Goal: Entertainment & Leisure: Consume media (video, audio)

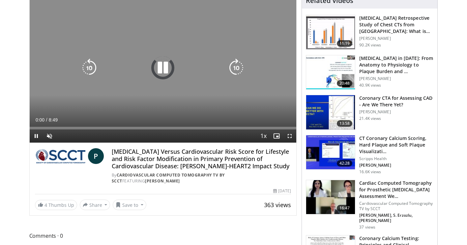
scroll to position [59, 0]
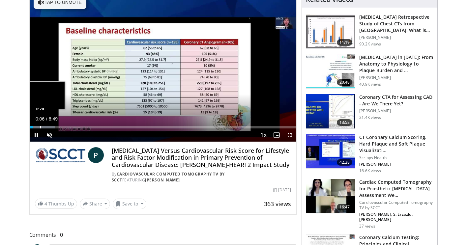
click at [40, 128] on div "Loaded : 9.42% 0:06 0:20" at bounding box center [163, 127] width 267 height 3
click at [53, 127] on div "Progress Bar" at bounding box center [53, 127] width 1 height 3
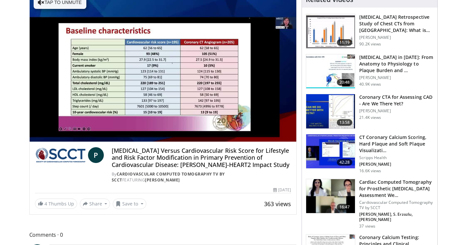
click at [68, 127] on div "10 seconds Tap to unmute" at bounding box center [163, 67] width 267 height 150
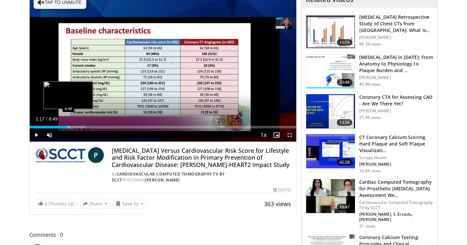
click at [69, 127] on div "Progress Bar" at bounding box center [69, 127] width 1 height 3
click at [80, 128] on div "Progress Bar" at bounding box center [80, 127] width 1 height 3
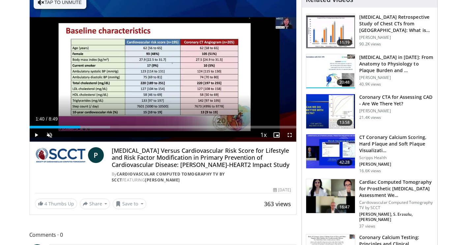
click at [97, 129] on div "Current Time 1:40 / Duration 8:49 Play Skip Backward Skip Forward Unmute Loaded…" at bounding box center [163, 135] width 267 height 13
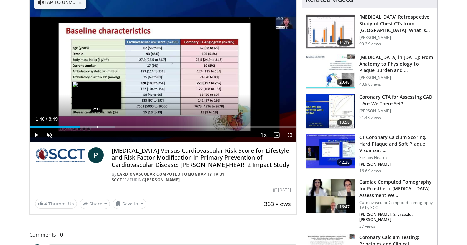
click at [97, 127] on div "Progress Bar" at bounding box center [97, 127] width 1 height 3
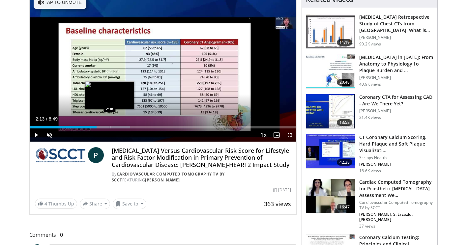
click at [110, 128] on div "Progress Bar" at bounding box center [110, 127] width 1 height 3
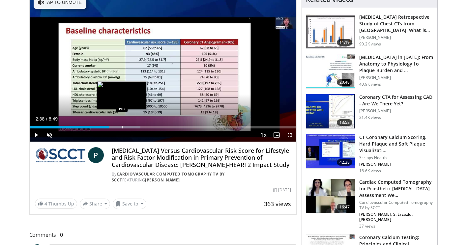
click at [122, 128] on div "Progress Bar" at bounding box center [122, 127] width 1 height 3
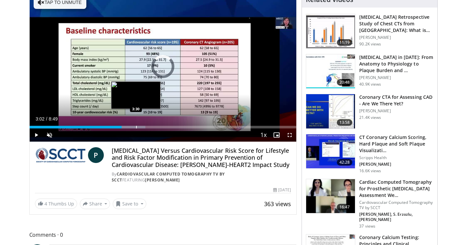
click at [136, 127] on div "Progress Bar" at bounding box center [136, 127] width 1 height 3
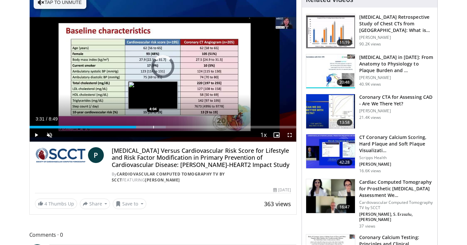
click at [153, 127] on div "Progress Bar" at bounding box center [153, 127] width 1 height 3
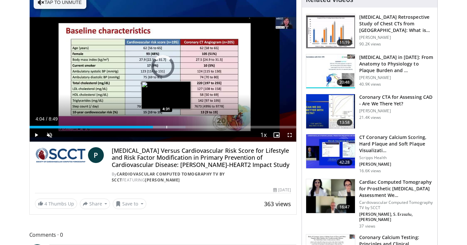
click at [166, 125] on div "Loaded : 58.49% 4:04 4:31" at bounding box center [163, 125] width 267 height 6
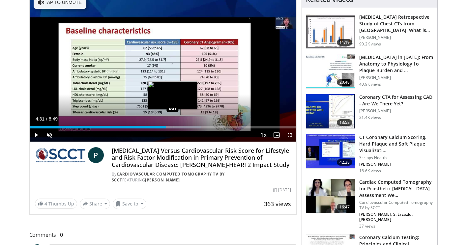
click at [172, 128] on div "Loaded : 64.16% 4:31 4:43" at bounding box center [163, 127] width 267 height 3
click at [178, 126] on div "Progress Bar" at bounding box center [182, 127] width 48 height 3
click at [185, 127] on div "Progress Bar" at bounding box center [185, 127] width 1 height 3
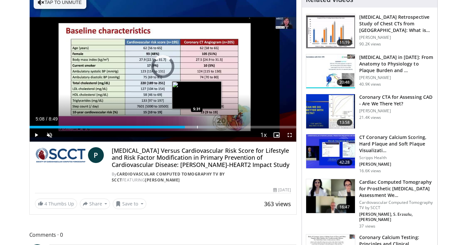
click at [197, 128] on div "Progress Bar" at bounding box center [197, 127] width 1 height 3
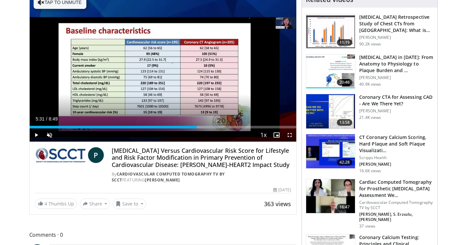
click at [209, 129] on div "Current Time 5:31 / Duration 8:49 Play Skip Backward Skip Forward Unmute Loaded…" at bounding box center [163, 135] width 267 height 13
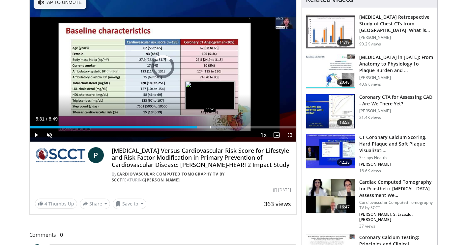
click at [210, 127] on div "Loaded : 75.48% 5:31 5:57" at bounding box center [163, 127] width 267 height 3
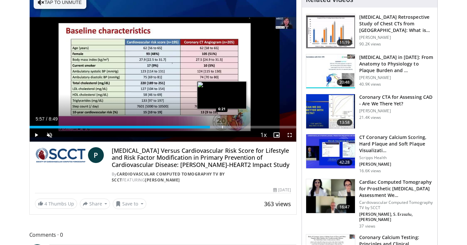
click at [222, 128] on div "Progress Bar" at bounding box center [222, 127] width 1 height 3
click at [230, 127] on div "Progress Bar" at bounding box center [224, 127] width 34 height 3
click at [235, 128] on div "Loaded : 81.14% 6:46 6:46" at bounding box center [163, 127] width 267 height 3
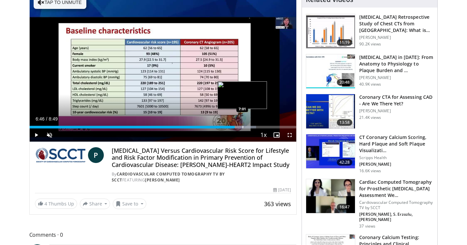
click at [243, 127] on div "Progress Bar" at bounding box center [238, 127] width 36 height 3
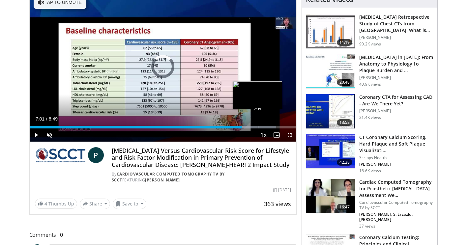
click at [257, 126] on div "Loaded : 92.47% 7:01 7:31" at bounding box center [163, 127] width 267 height 3
click at [264, 126] on div "Progress Bar" at bounding box center [264, 127] width 1 height 3
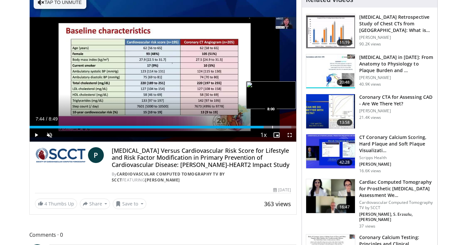
click at [272, 126] on div "Loaded : 98.13% 7:44 8:00" at bounding box center [163, 125] width 267 height 6
click at [276, 128] on div "Progress Bar" at bounding box center [276, 127] width 1 height 3
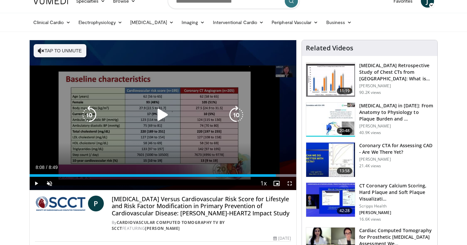
scroll to position [0, 0]
